Goal: Information Seeking & Learning: Learn about a topic

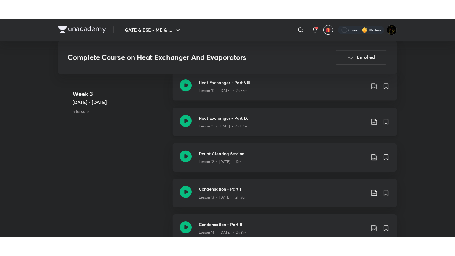
scroll to position [745, 0]
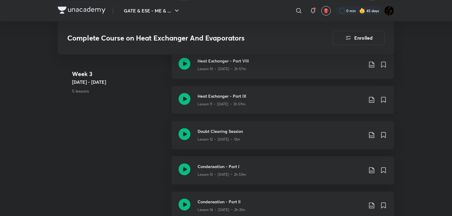
click at [187, 101] on icon at bounding box center [185, 99] width 12 height 12
